Goal: Task Accomplishment & Management: Complete application form

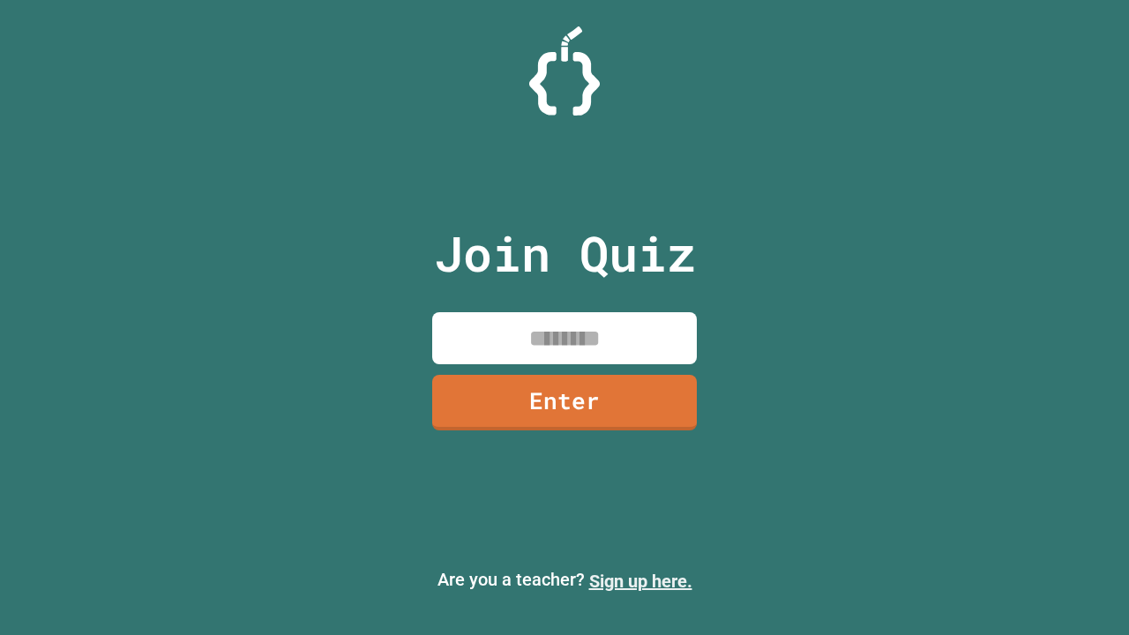
click at [641, 581] on link "Sign up here." at bounding box center [640, 581] width 103 height 21
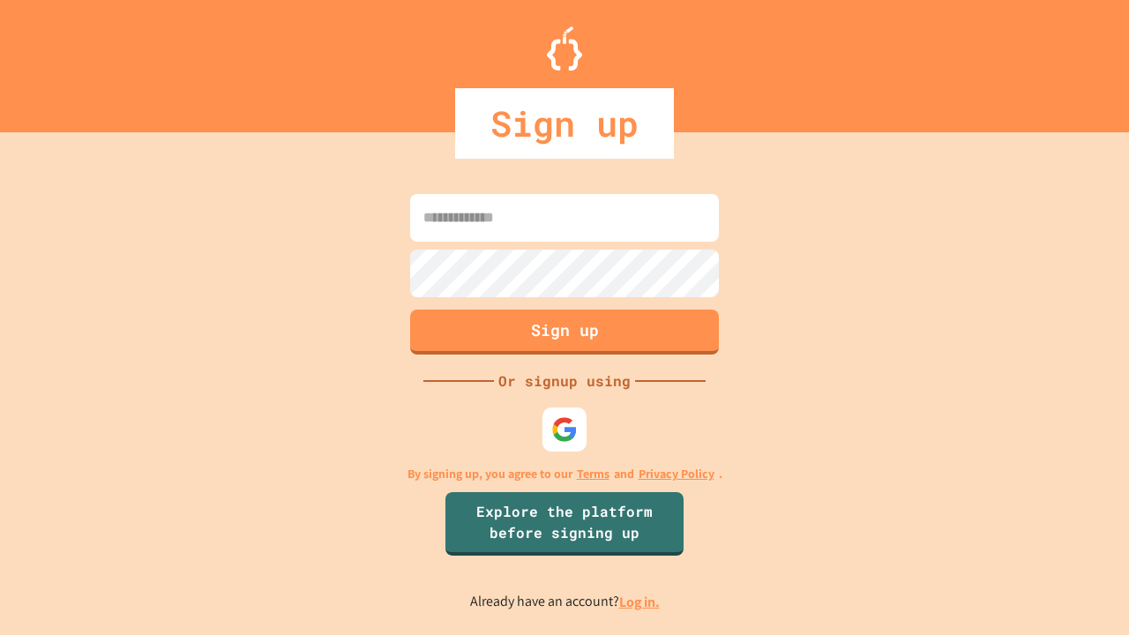
click at [641, 602] on link "Log in." at bounding box center [639, 602] width 41 height 19
